Goal: Information Seeking & Learning: Find specific fact

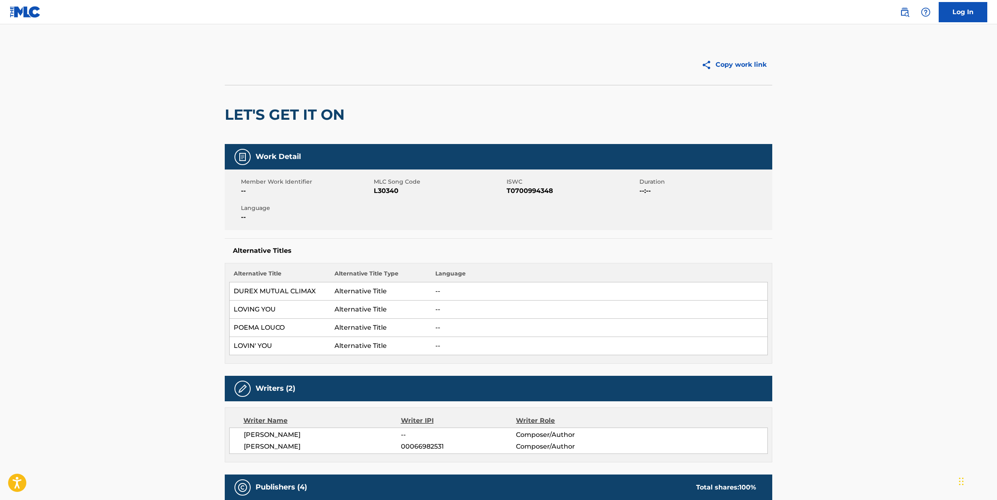
click at [902, 10] on img at bounding box center [905, 12] width 10 height 10
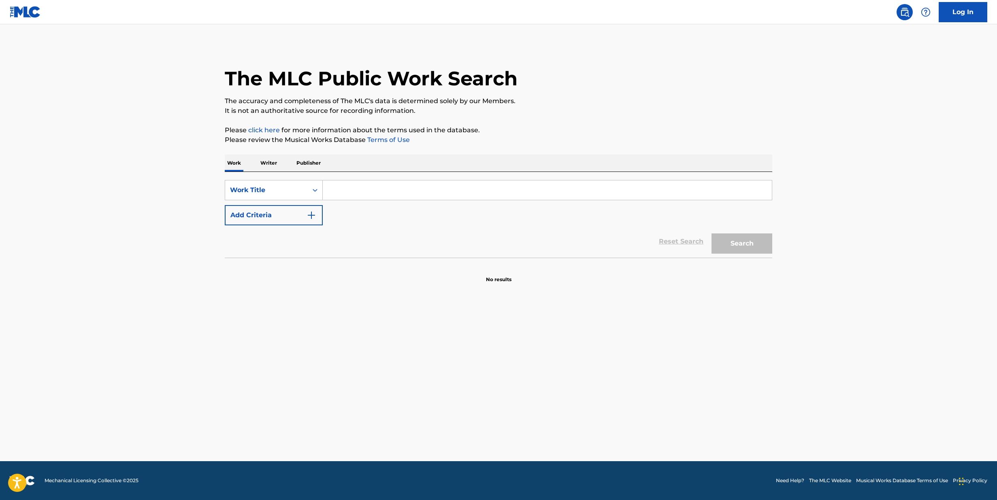
click at [332, 195] on input "Search Form" at bounding box center [547, 190] width 449 height 19
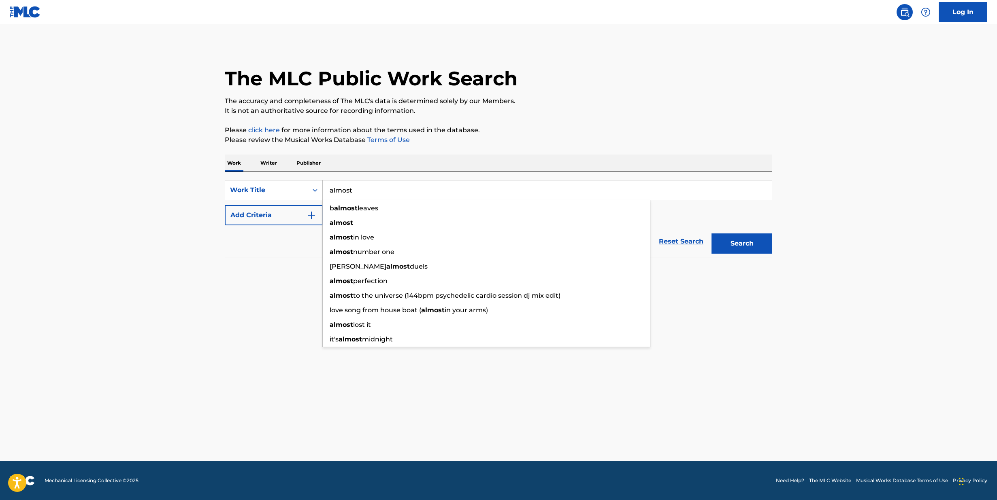
type input "almost"
click at [285, 215] on button "Add Criteria" at bounding box center [274, 215] width 98 height 20
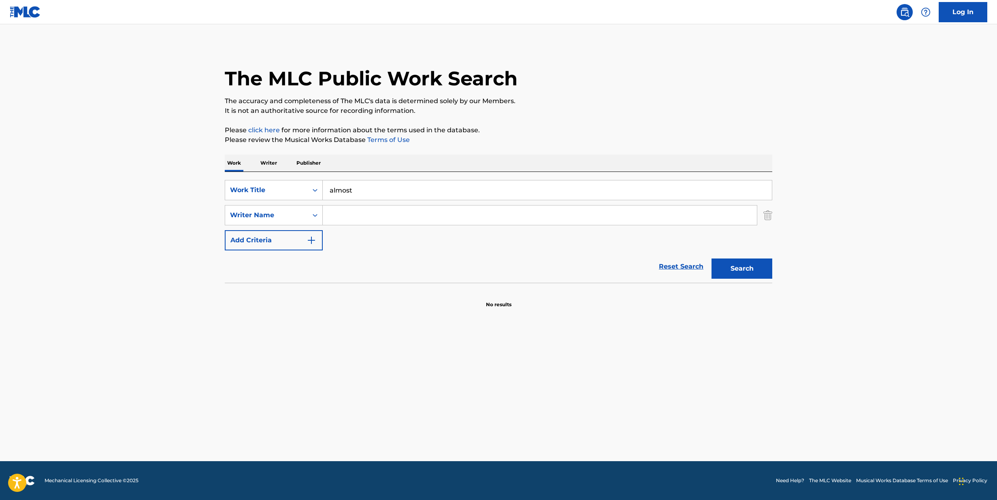
click at [341, 215] on input "Search Form" at bounding box center [540, 215] width 434 height 19
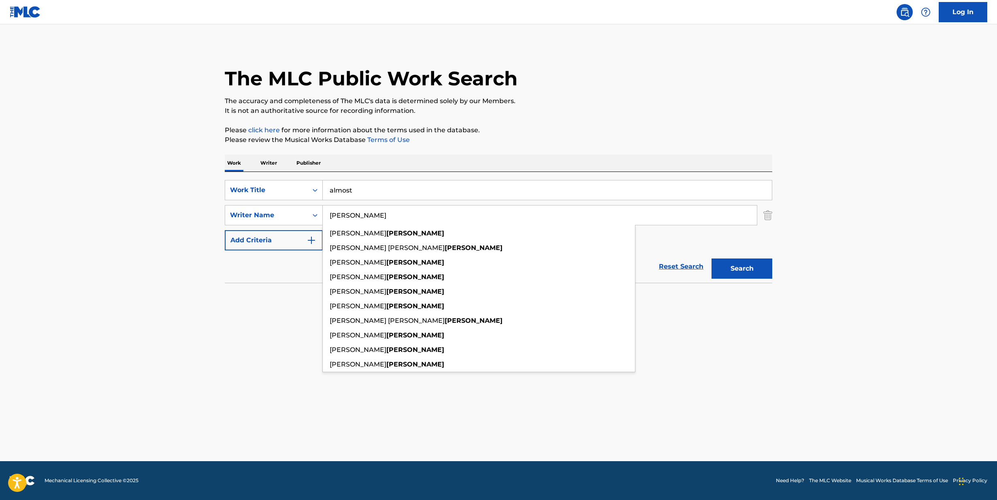
click at [742, 269] on button "Search" at bounding box center [741, 269] width 61 height 20
click at [652, 126] on p "Please click here for more information about the terms used in the database." at bounding box center [498, 131] width 547 height 10
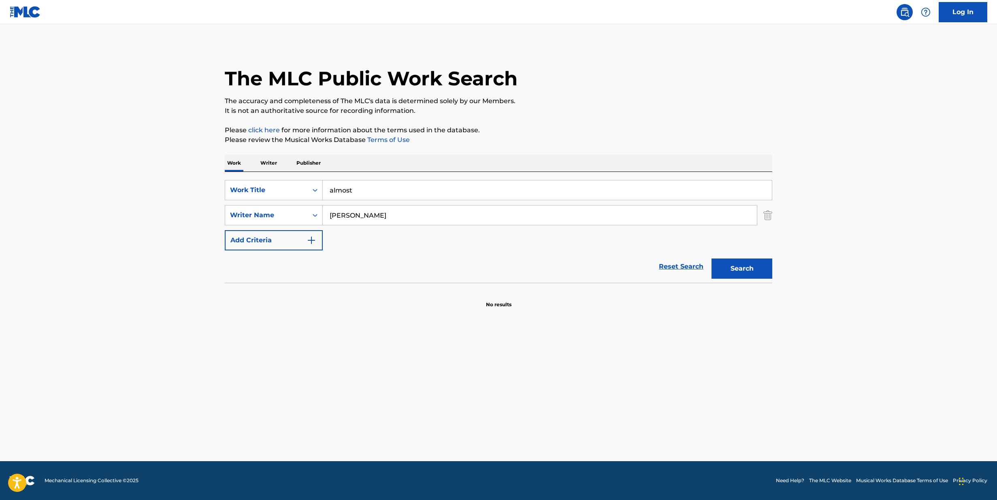
click at [757, 266] on button "Search" at bounding box center [741, 269] width 61 height 20
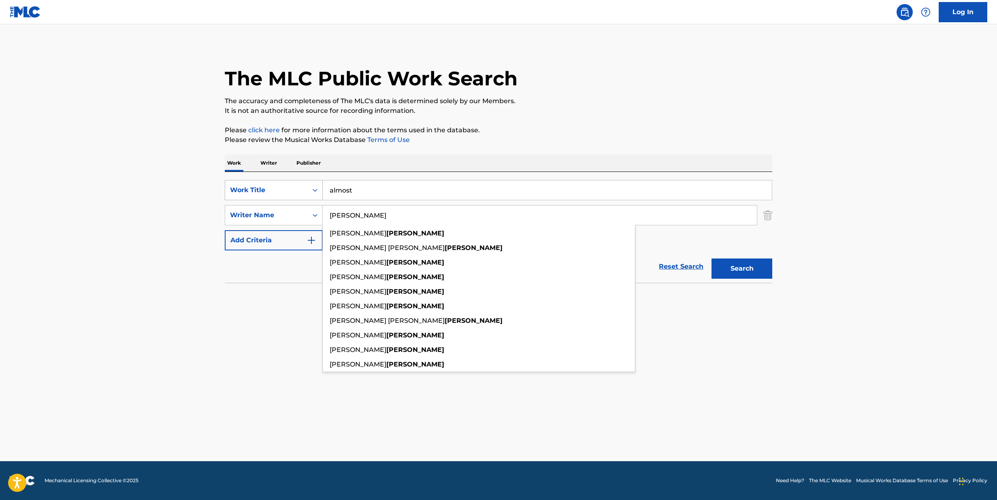
drag, startPoint x: 374, startPoint y: 213, endPoint x: 315, endPoint y: 191, distance: 63.7
click at [315, 191] on div "SearchWithCriteriab29b3cf8-daab-4db3-82a6-a005e8c9fba4 Work Title almost Search…" at bounding box center [498, 215] width 547 height 70
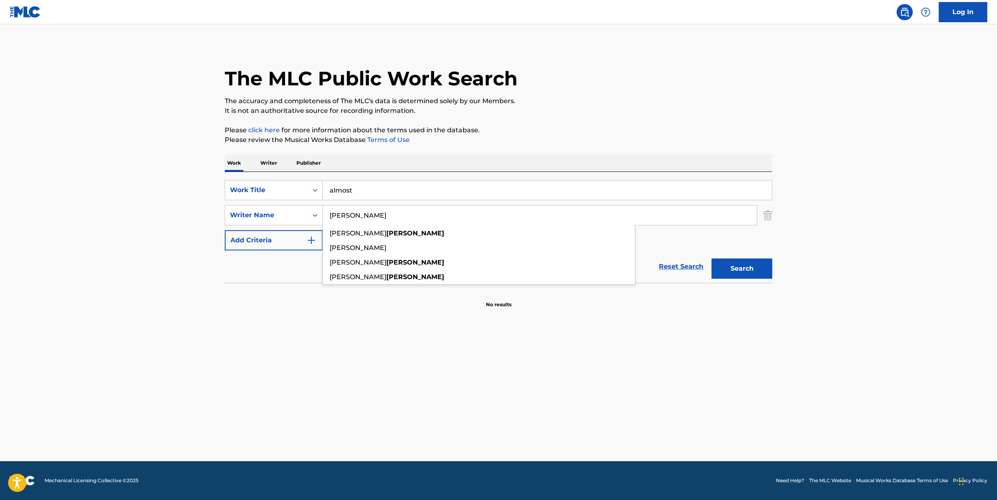
type input "[PERSON_NAME]"
click at [742, 269] on button "Search" at bounding box center [741, 269] width 61 height 20
click at [655, 100] on p "The accuracy and completeness of The MLC's data is determined solely by our Mem…" at bounding box center [498, 101] width 547 height 10
drag, startPoint x: 362, startPoint y: 195, endPoint x: 283, endPoint y: 166, distance: 83.9
click at [283, 166] on div "Work Writer Publisher SearchWithCriteriab29b3cf8-daab-4db3-82a6-a005e8c9fba4 Wo…" at bounding box center [498, 232] width 547 height 154
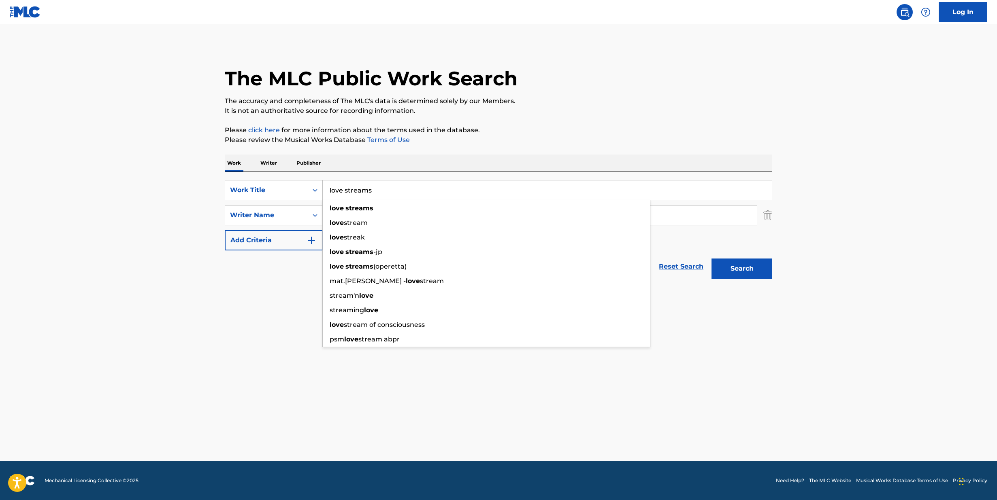
type input "love streams"
click at [742, 269] on button "Search" at bounding box center [741, 269] width 61 height 20
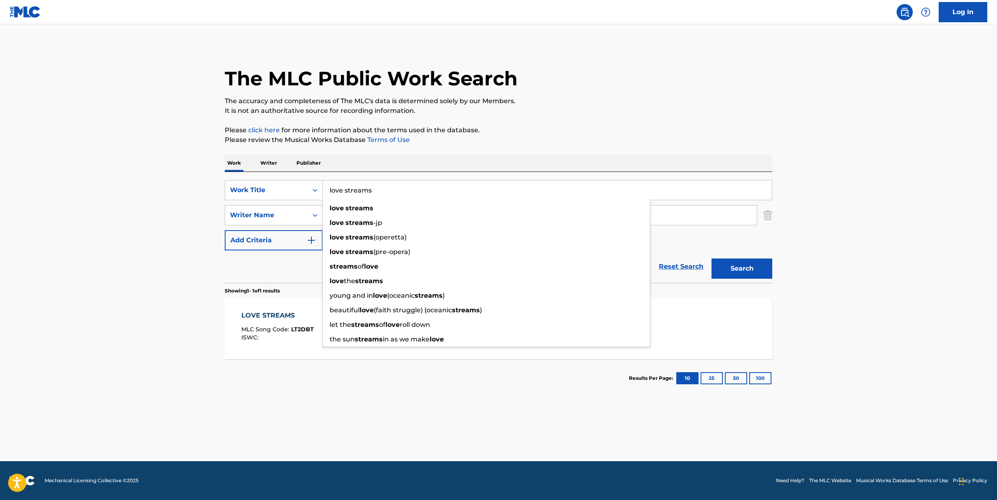
click at [520, 52] on div "The MLC Public Work Search" at bounding box center [498, 74] width 547 height 59
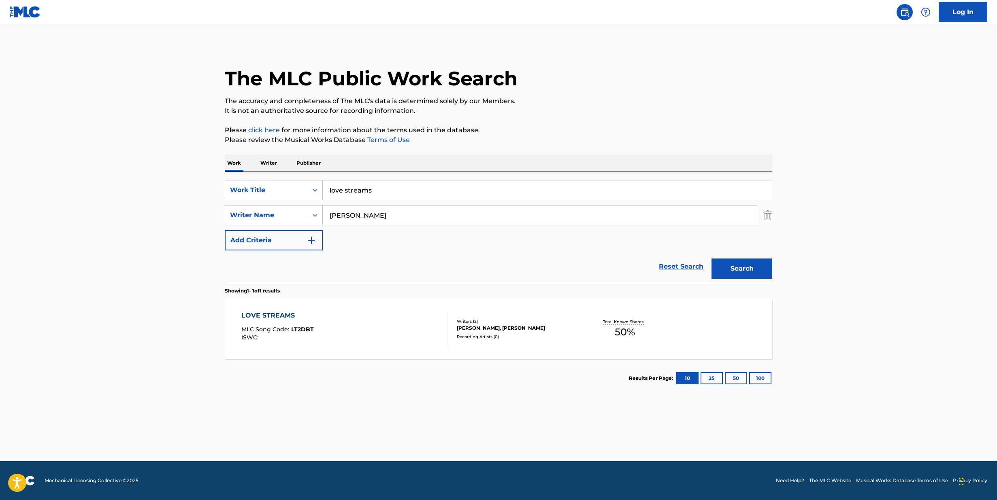
click at [248, 315] on div "LOVE STREAMS" at bounding box center [277, 316] width 72 height 10
